Goal: Information Seeking & Learning: Learn about a topic

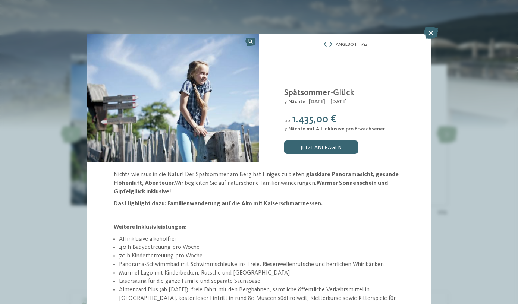
scroll to position [98, 0]
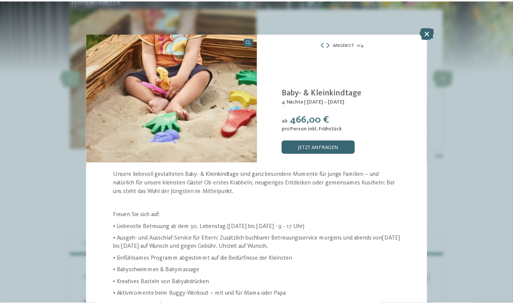
scroll to position [1390, 0]
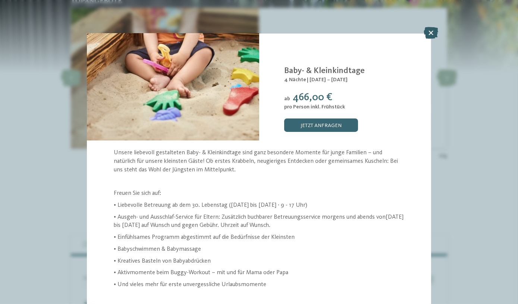
click at [433, 31] on icon at bounding box center [431, 33] width 15 height 12
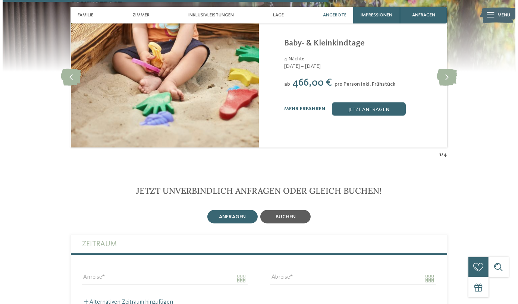
scroll to position [1254, 0]
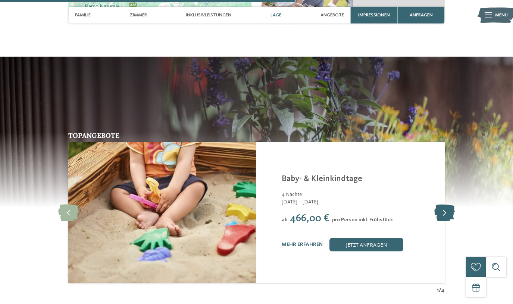
click at [449, 205] on icon at bounding box center [444, 213] width 21 height 17
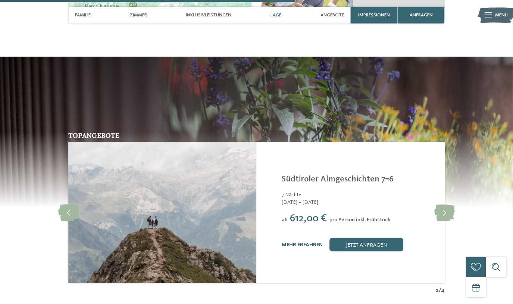
click at [309, 242] on link "mehr erfahren" at bounding box center [302, 244] width 41 height 5
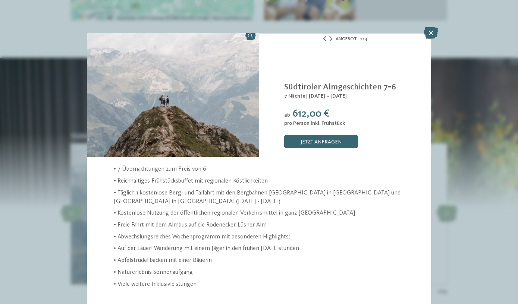
scroll to position [6, 0]
click at [330, 38] on icon at bounding box center [330, 38] width 3 height 5
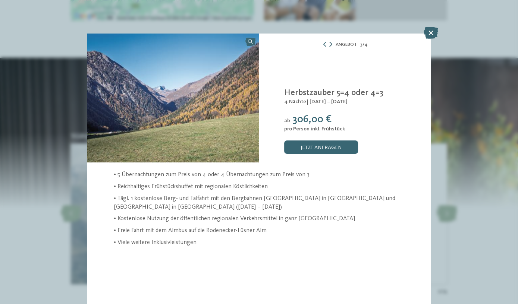
scroll to position [0, 0]
click at [330, 38] on div "Linara Mühlbach/Vals - Eisacktal Herbstzauber 5=4 oder 4=3 4 Nächte | 18.10. – …" at bounding box center [345, 98] width 172 height 129
click at [330, 43] on icon at bounding box center [330, 44] width 3 height 5
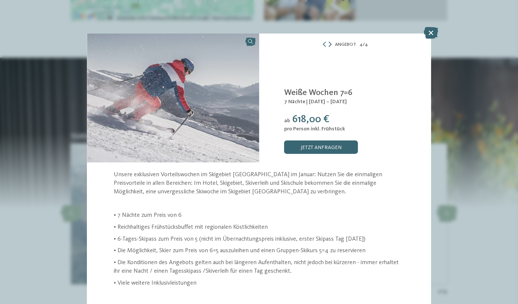
click at [330, 43] on icon at bounding box center [329, 44] width 3 height 5
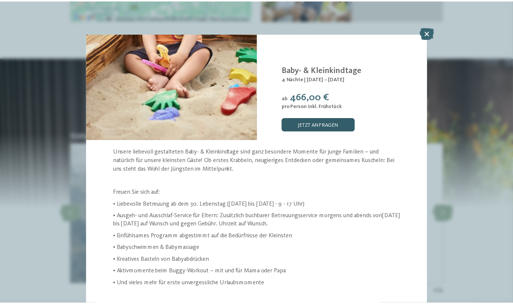
scroll to position [23, 0]
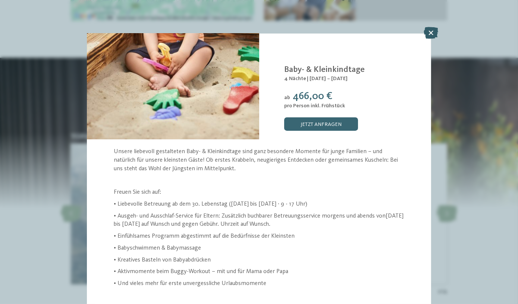
click at [430, 33] on icon at bounding box center [431, 33] width 15 height 12
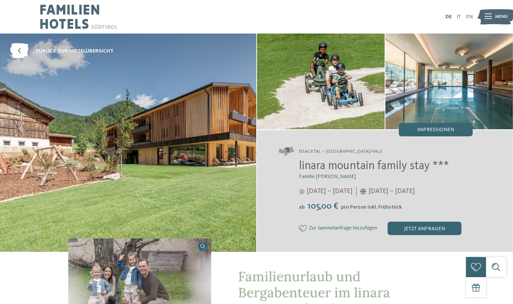
click at [459, 14] on link "IT" at bounding box center [458, 16] width 4 height 5
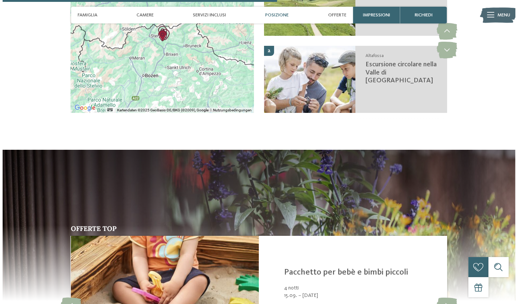
scroll to position [1322, 0]
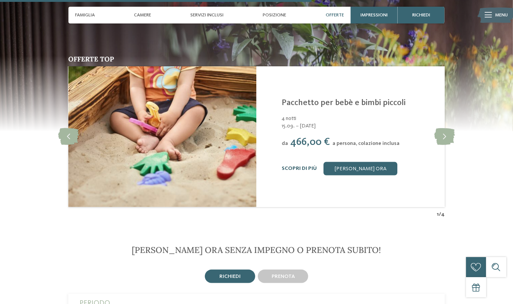
click at [303, 166] on link "Scopri di più" at bounding box center [299, 168] width 35 height 5
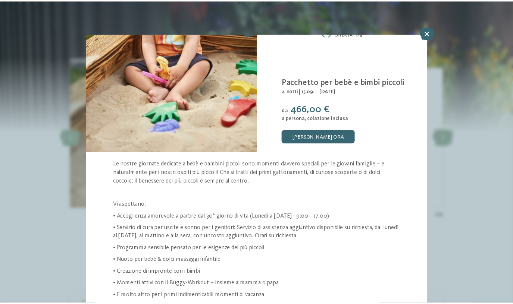
scroll to position [22, 0]
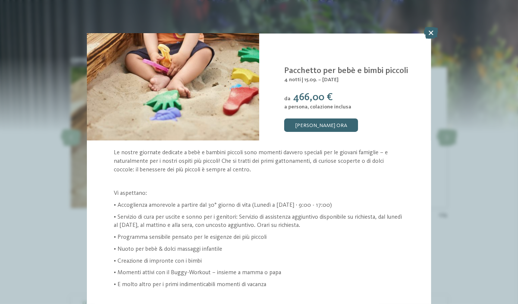
click at [431, 27] on icon at bounding box center [431, 33] width 15 height 12
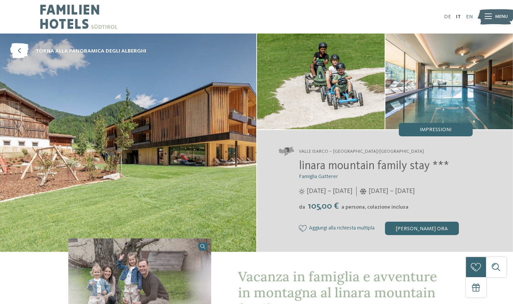
click at [469, 17] on link "EN" at bounding box center [469, 16] width 7 height 5
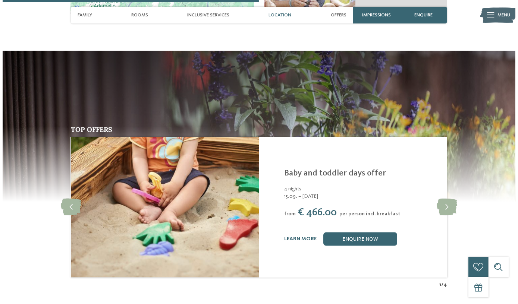
scroll to position [1288, 0]
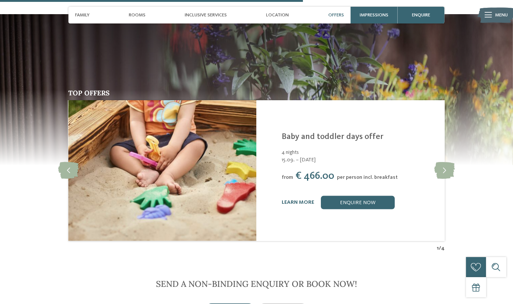
click at [287, 199] on div "learn more" at bounding box center [298, 202] width 32 height 6
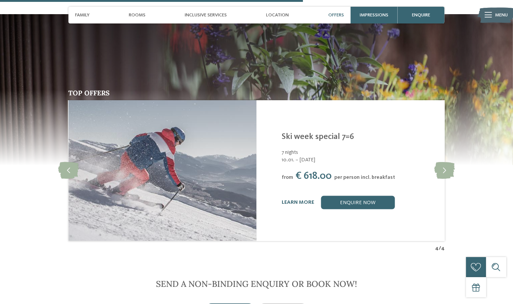
drag, startPoint x: 438, startPoint y: 167, endPoint x: 424, endPoint y: 174, distance: 15.0
click at [438, 167] on icon at bounding box center [444, 170] width 21 height 17
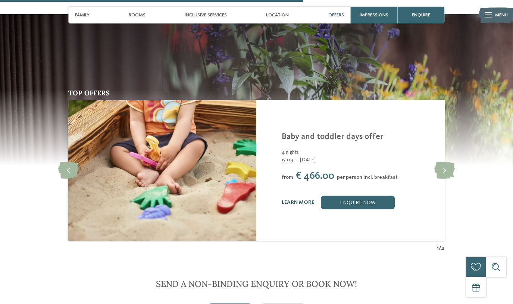
click at [303, 200] on link "learn more" at bounding box center [298, 202] width 32 height 5
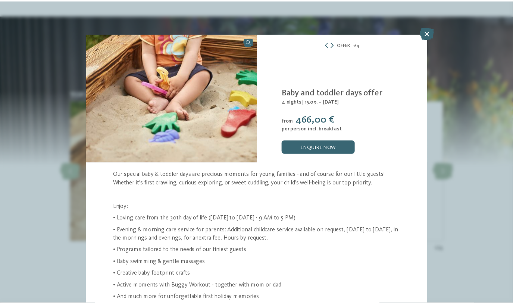
scroll to position [13, 0]
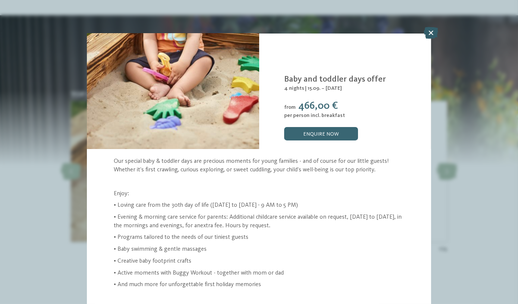
click at [431, 32] on icon at bounding box center [431, 33] width 15 height 12
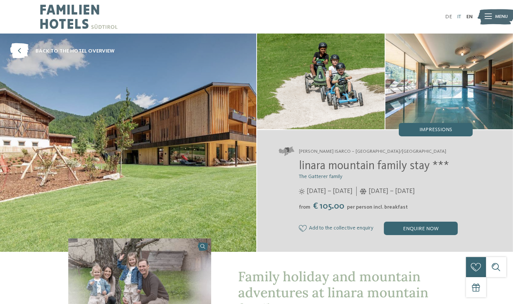
click at [457, 14] on link "IT" at bounding box center [459, 16] width 4 height 5
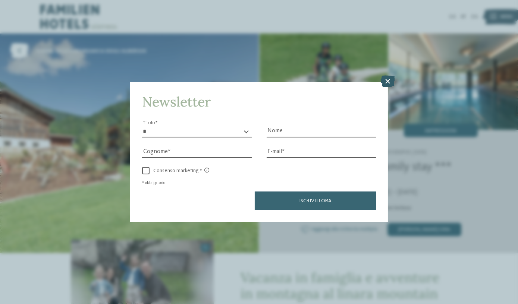
click at [390, 81] on icon at bounding box center [387, 82] width 15 height 12
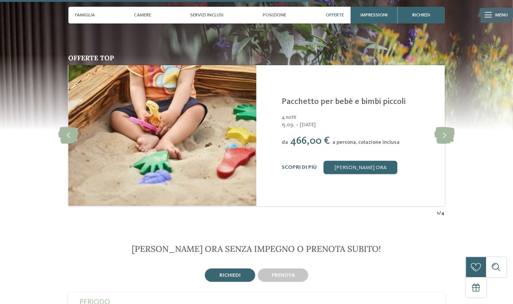
scroll to position [1322, 0]
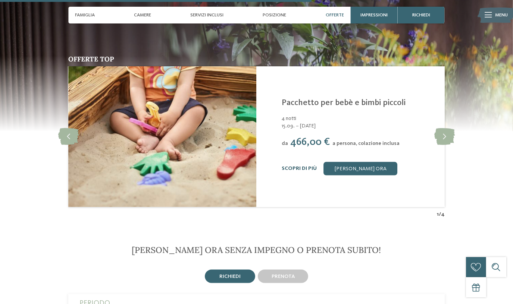
click at [295, 166] on link "Scopri di più" at bounding box center [299, 168] width 35 height 5
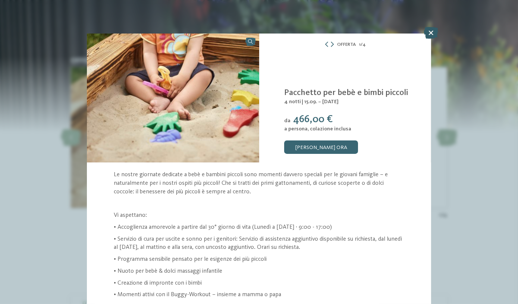
click at [434, 28] on icon at bounding box center [431, 33] width 15 height 12
